Goal: Communication & Community: Answer question/provide support

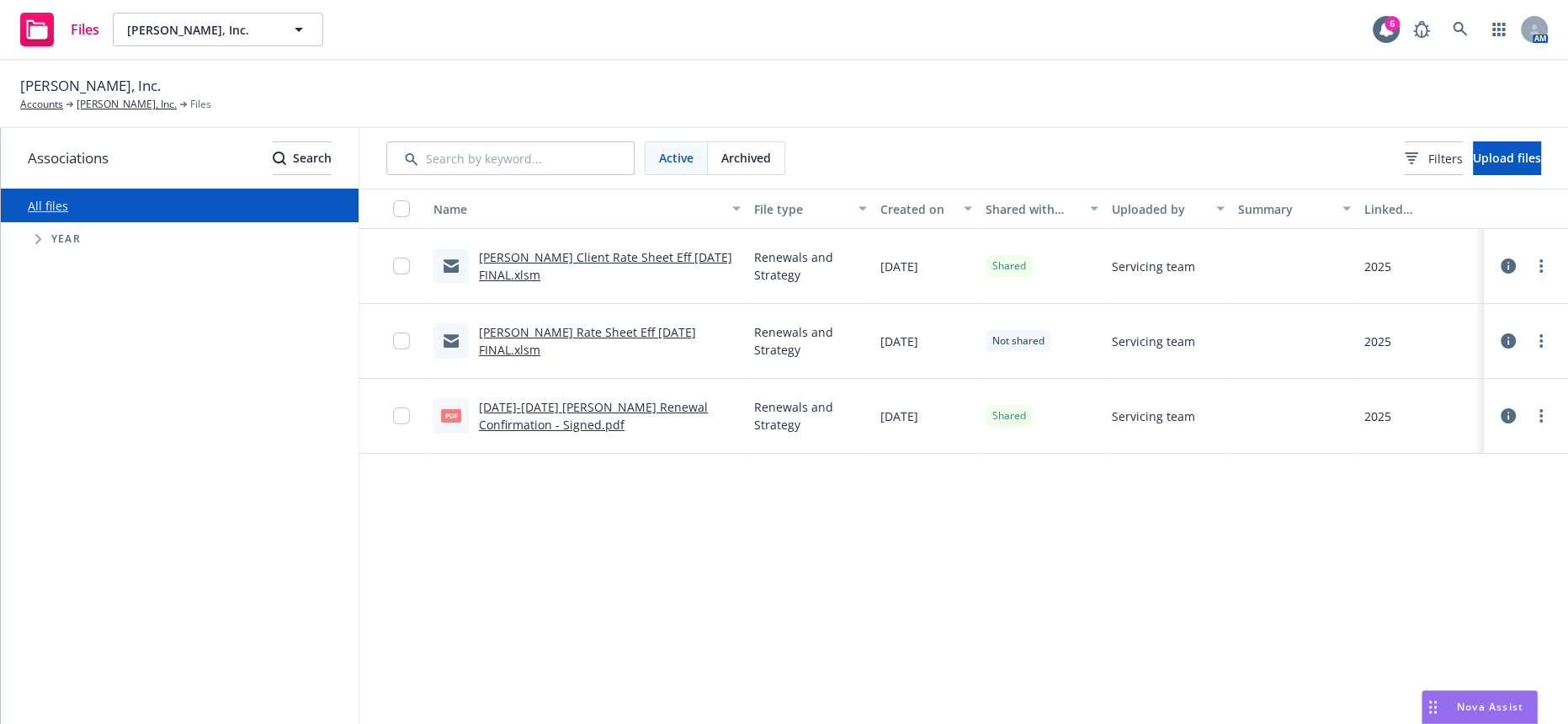
drag, startPoint x: 1487, startPoint y: 710, endPoint x: 1480, endPoint y: 696, distance: 15.7
click at [1487, 710] on span "Nova Assist" at bounding box center [1490, 707] width 67 height 14
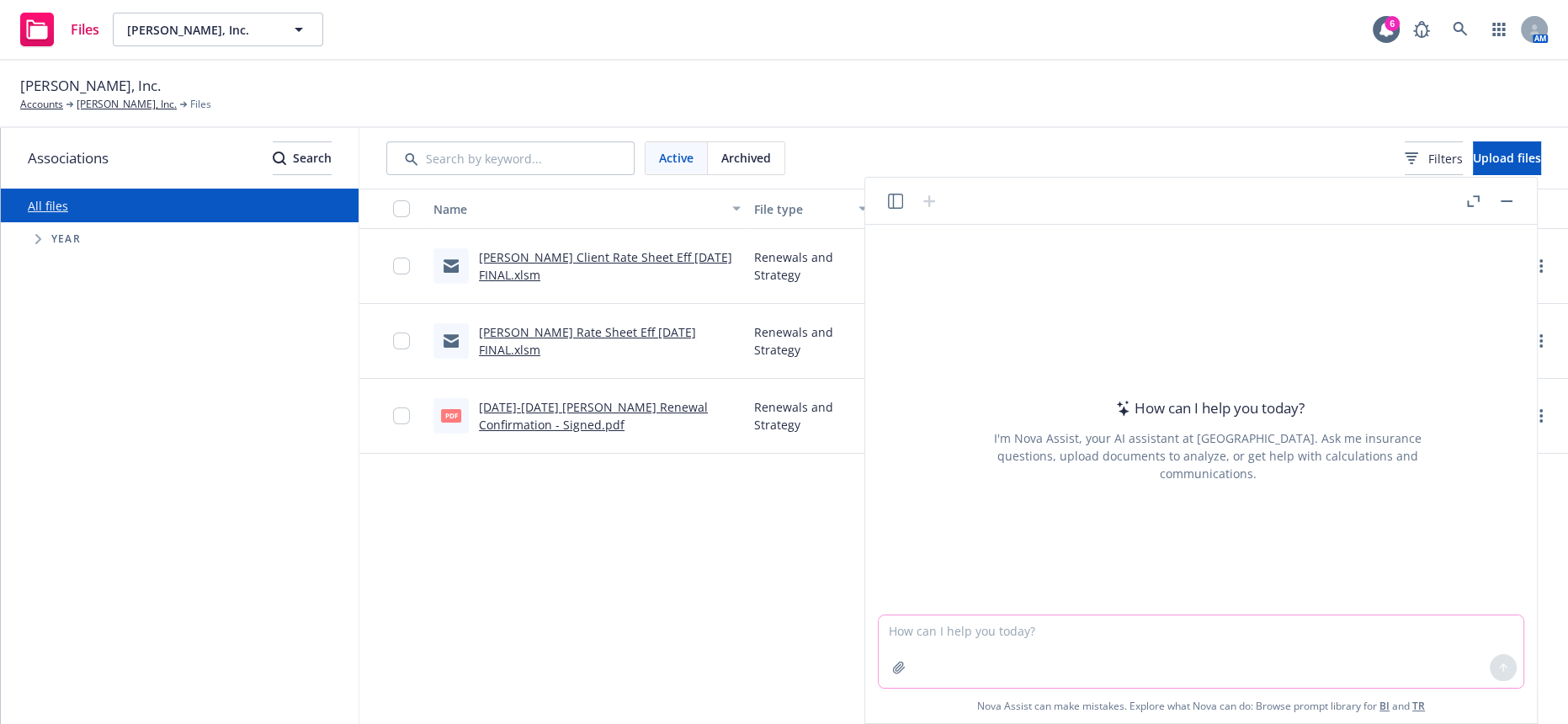
click at [994, 640] on textarea at bounding box center [1200, 652] width 645 height 73
paste textarea "[PERSON_NAME] Auto Group regularly reviews benefits, programs and perks for emp…"
type textarea "more professional [PERSON_NAME] Auto Group regularly reviews benefits, programs…"
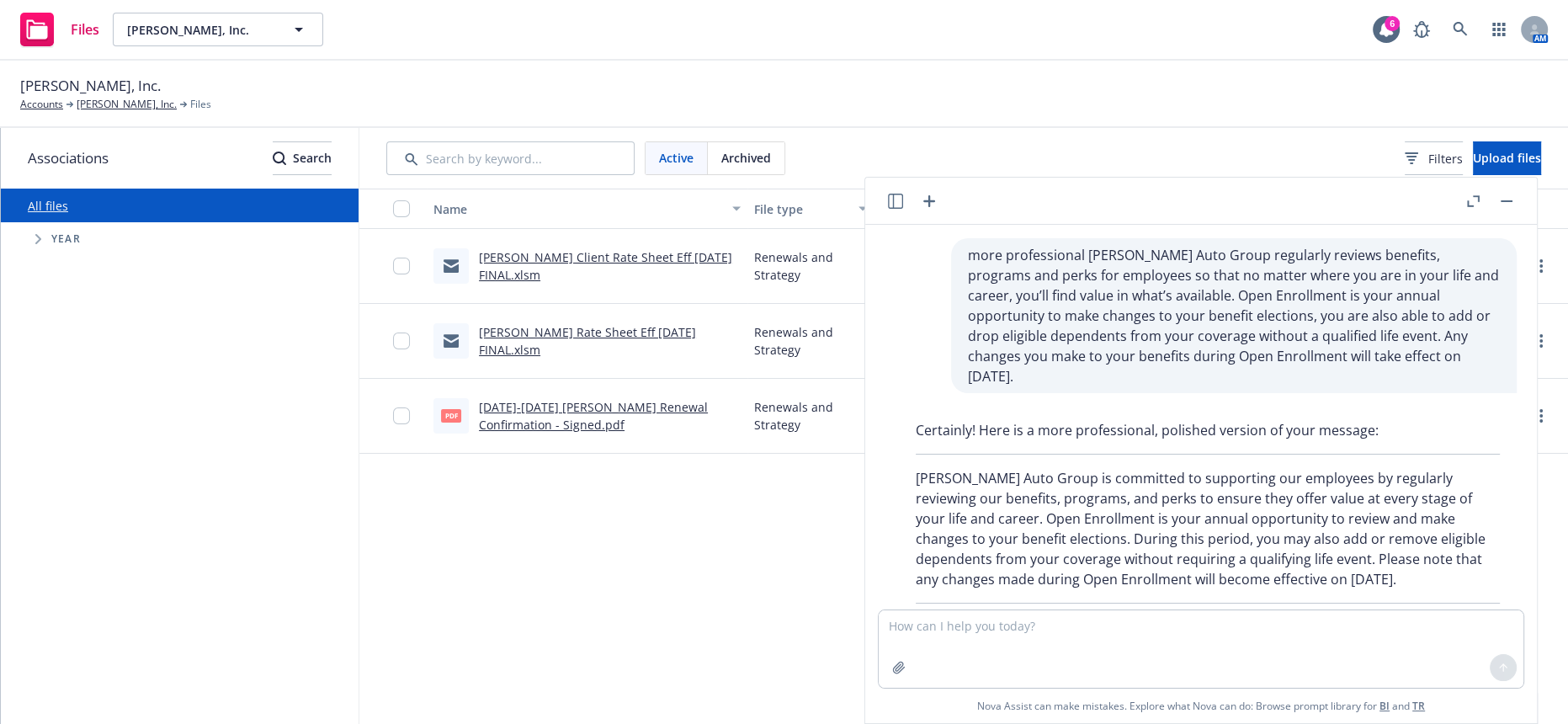
drag, startPoint x: 1490, startPoint y: 491, endPoint x: 911, endPoint y: 427, distance: 582.5
click at [911, 427] on div "Certainly! Here is a more professional, polished version of your message: [PERS…" at bounding box center [1208, 529] width 618 height 231
copy p "[PERSON_NAME] Auto Group is committed to supporting our employees by regularly …"
click at [651, 605] on div "Name File type Created on Shared with client Uploaded by Summary Linked associa…" at bounding box center [963, 460] width 1208 height 544
